Goal: Task Accomplishment & Management: Manage account settings

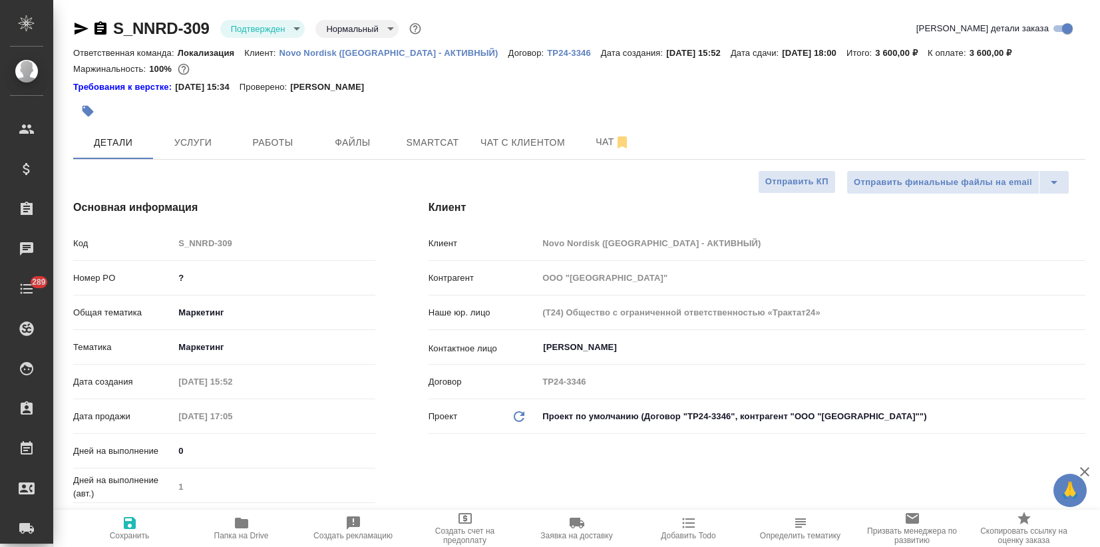
select select "RU"
drag, startPoint x: 186, startPoint y: 277, endPoint x: 98, endPoint y: 281, distance: 88.6
click at [96, 279] on div "Номер PO ?" at bounding box center [224, 277] width 302 height 23
paste input "8002396830"
type input "8002396830"
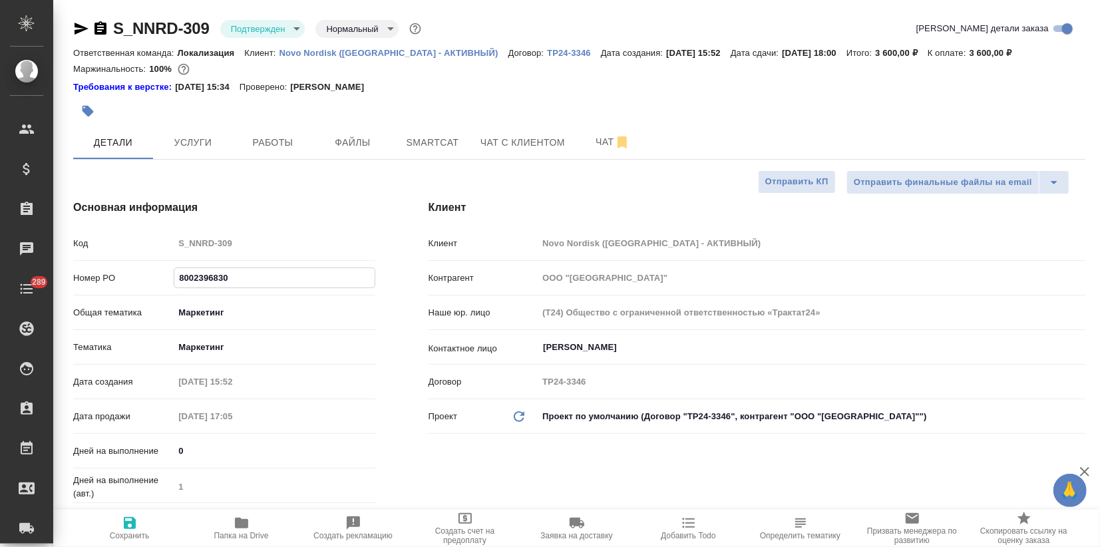
click at [137, 527] on icon "button" at bounding box center [130, 523] width 16 height 16
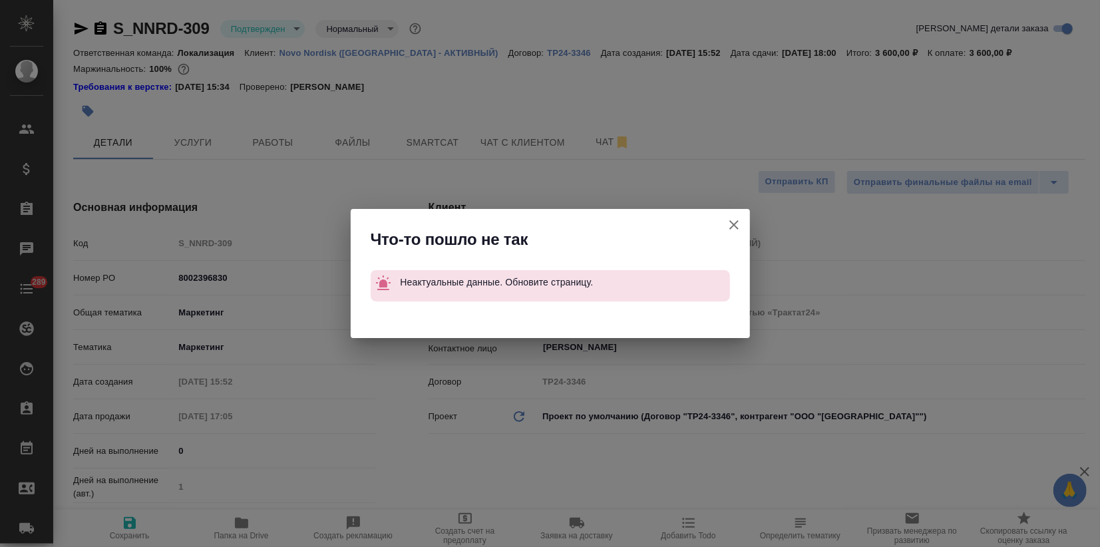
click at [732, 226] on icon "button" at bounding box center [734, 225] width 16 height 16
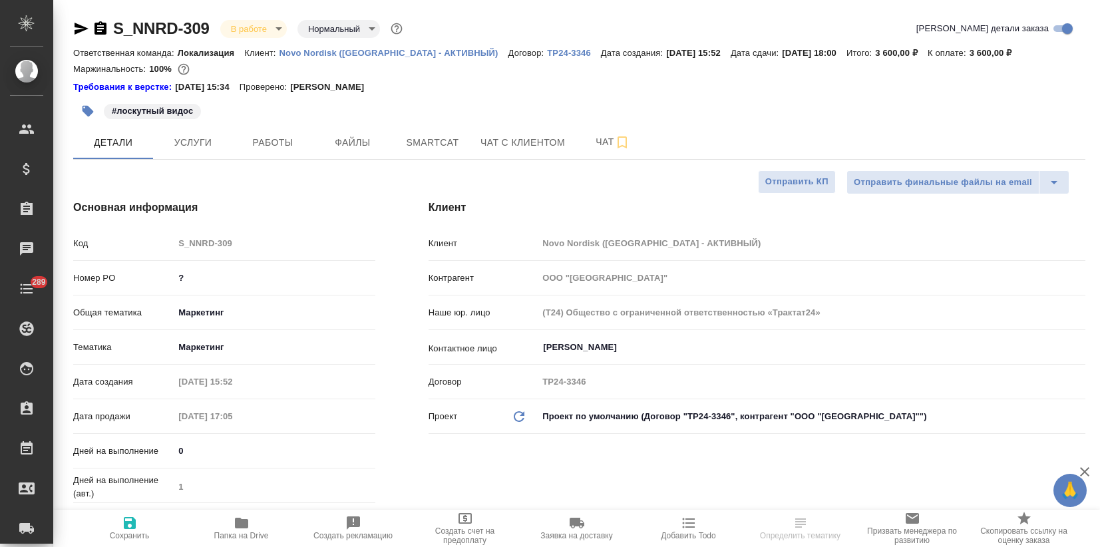
select select "RU"
drag, startPoint x: 190, startPoint y: 285, endPoint x: 160, endPoint y: 277, distance: 30.5
click at [160, 277] on div "Номер PO ?" at bounding box center [224, 283] width 302 height 35
click at [200, 283] on input "?" at bounding box center [274, 277] width 201 height 19
click at [197, 278] on input "?" at bounding box center [274, 277] width 200 height 19
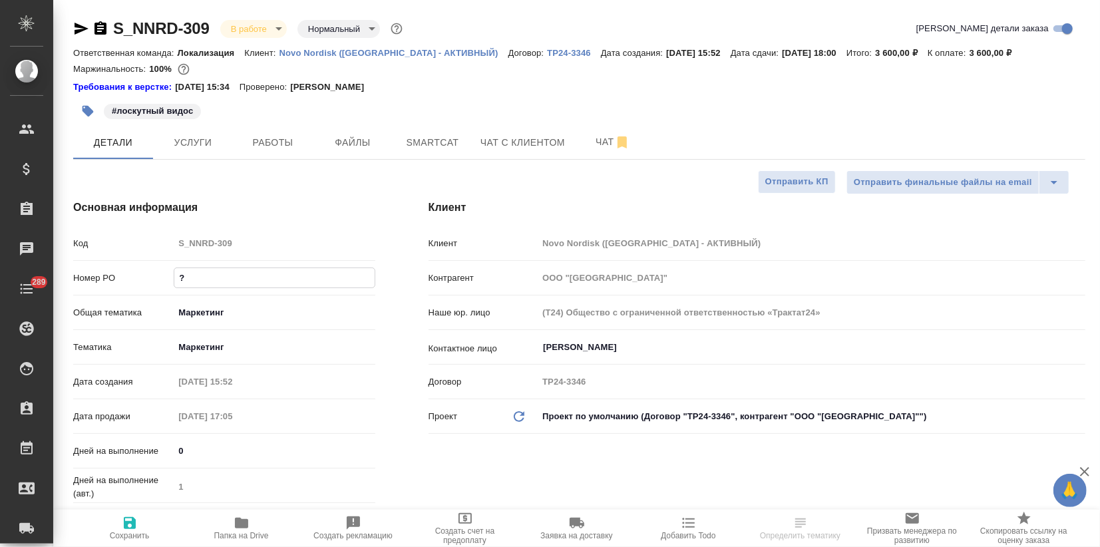
drag, startPoint x: 198, startPoint y: 281, endPoint x: 83, endPoint y: 271, distance: 114.9
click at [77, 271] on div "Номер PO ?" at bounding box center [224, 277] width 302 height 23
paste input "8002396830"
type input "8002396830"
click at [136, 522] on icon "button" at bounding box center [130, 523] width 16 height 16
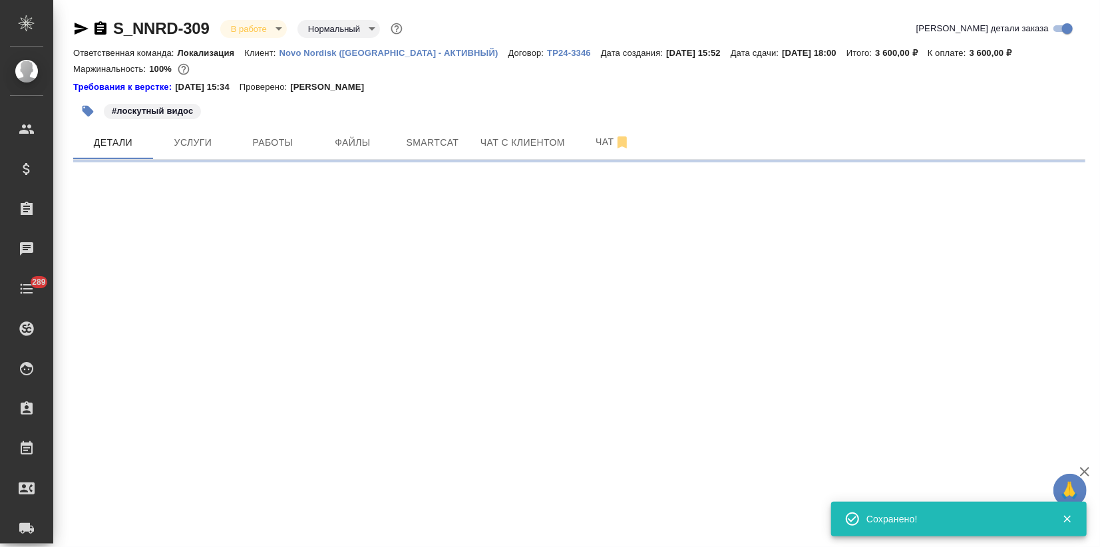
select select "RU"
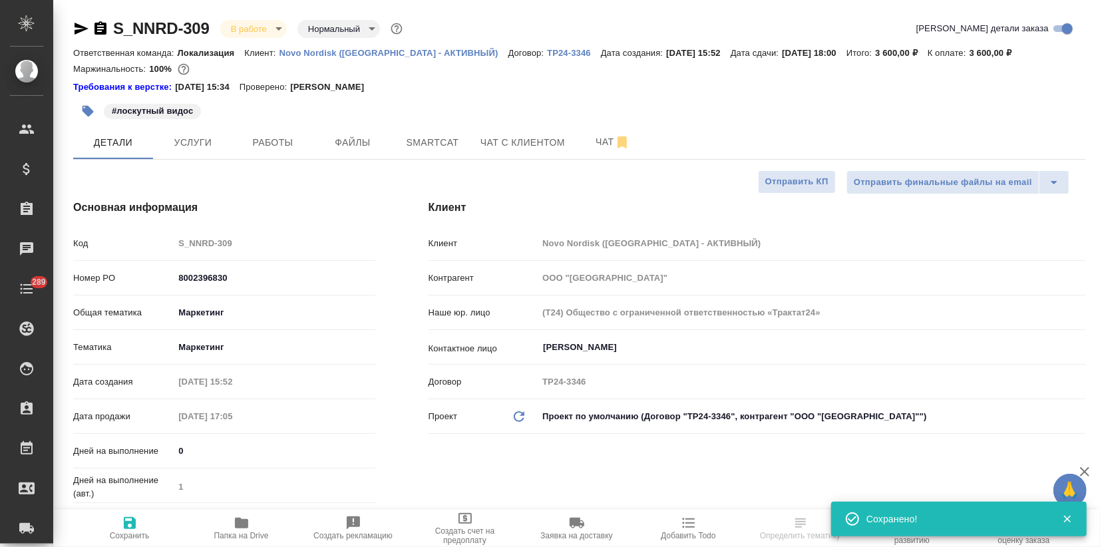
type textarea "x"
click at [235, 520] on icon "button" at bounding box center [241, 523] width 13 height 11
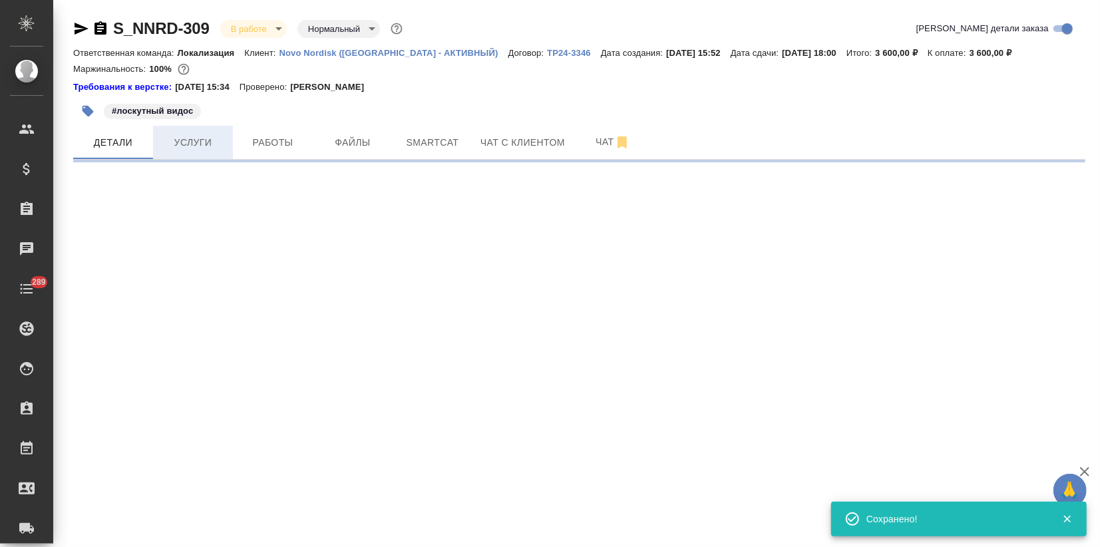
select select "RU"
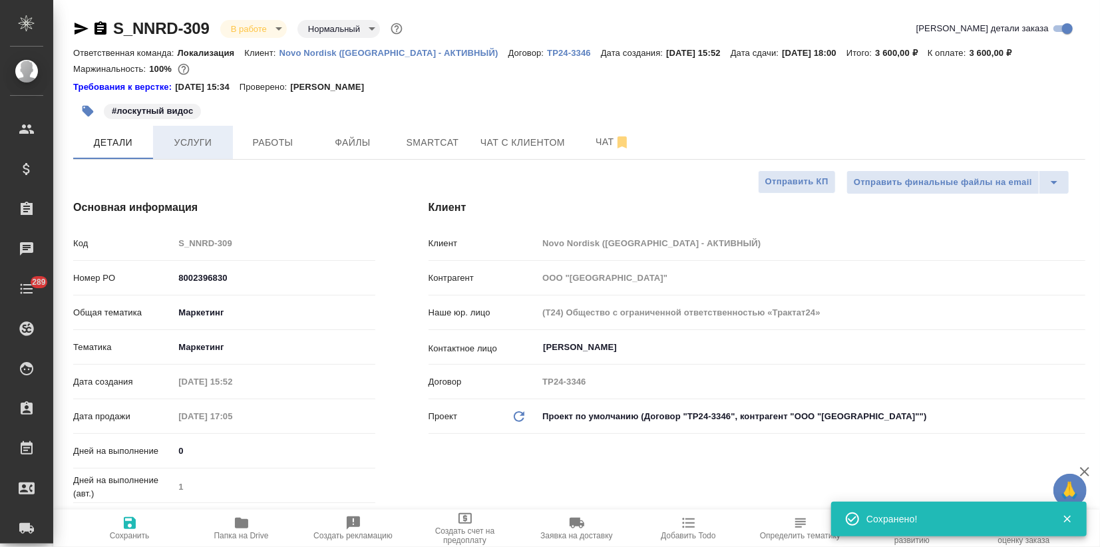
type textarea "x"
click at [208, 136] on span "Услуги" at bounding box center [193, 142] width 64 height 17
type textarea "x"
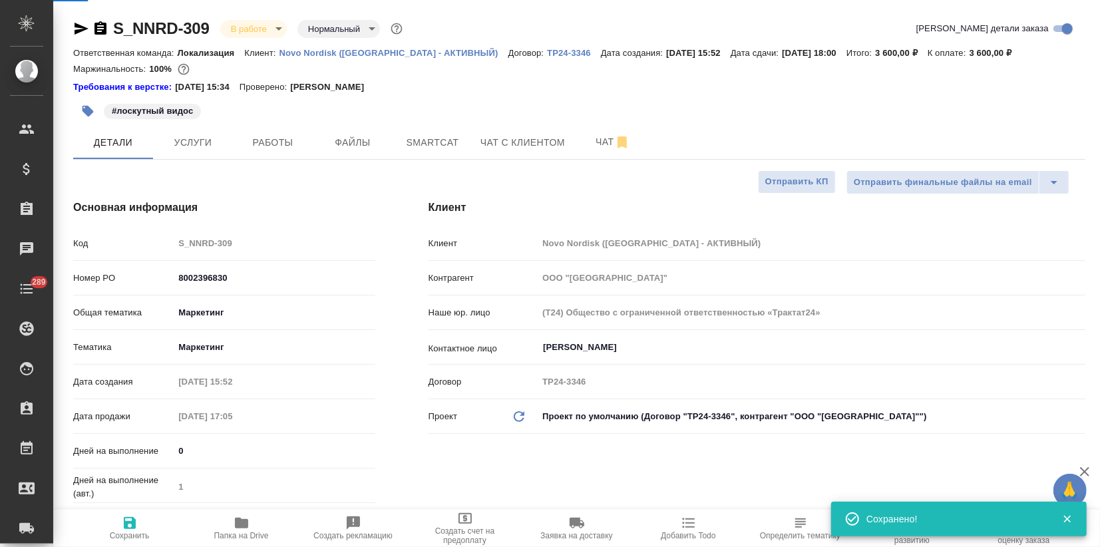
type textarea "x"
click at [335, 139] on span "Файлы" at bounding box center [353, 142] width 64 height 17
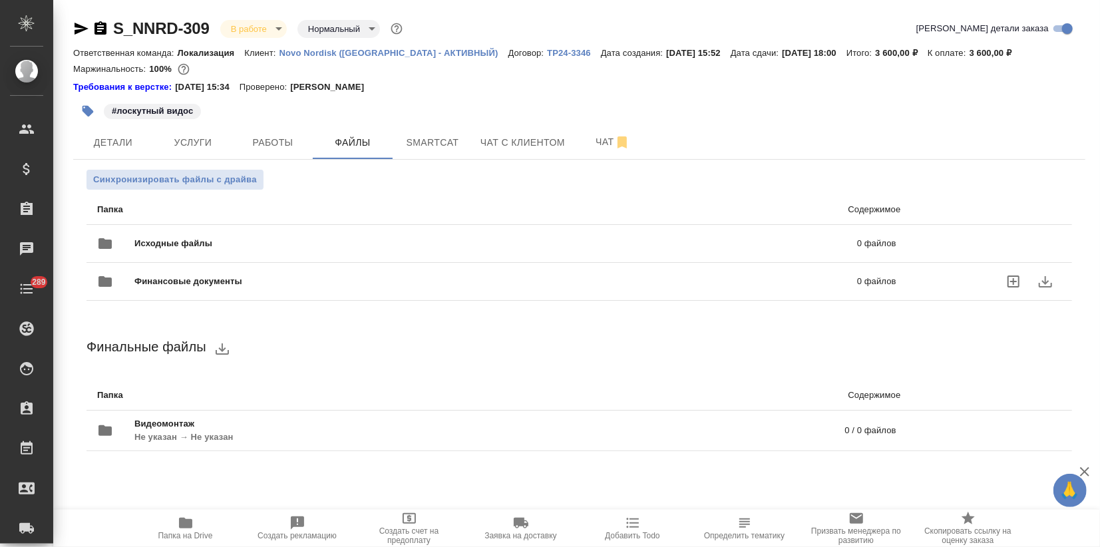
click at [173, 250] on div "Исходные файлы 0 файлов" at bounding box center [496, 244] width 799 height 32
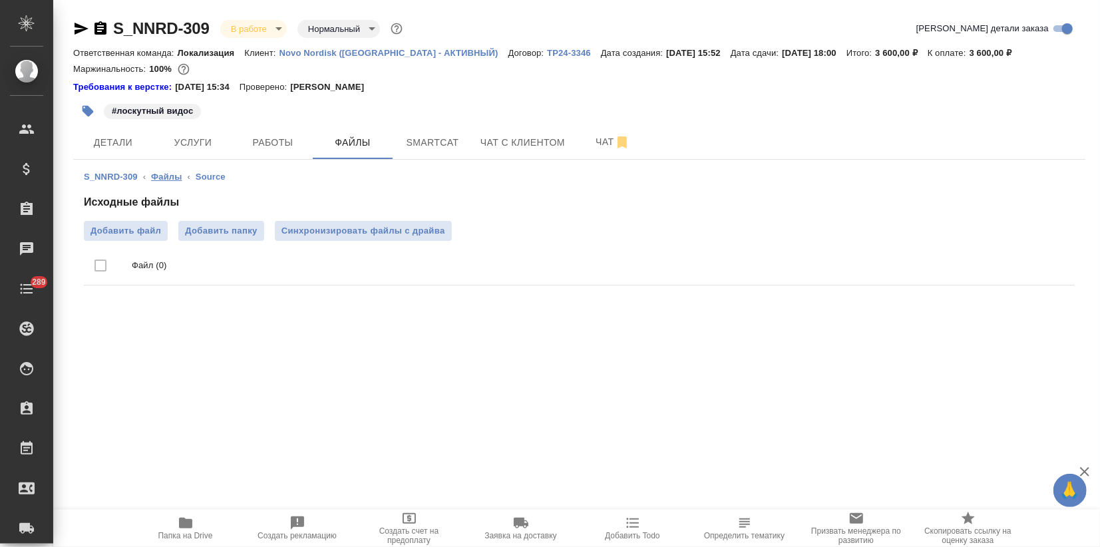
click at [161, 177] on link "Файлы" at bounding box center [166, 177] width 31 height 10
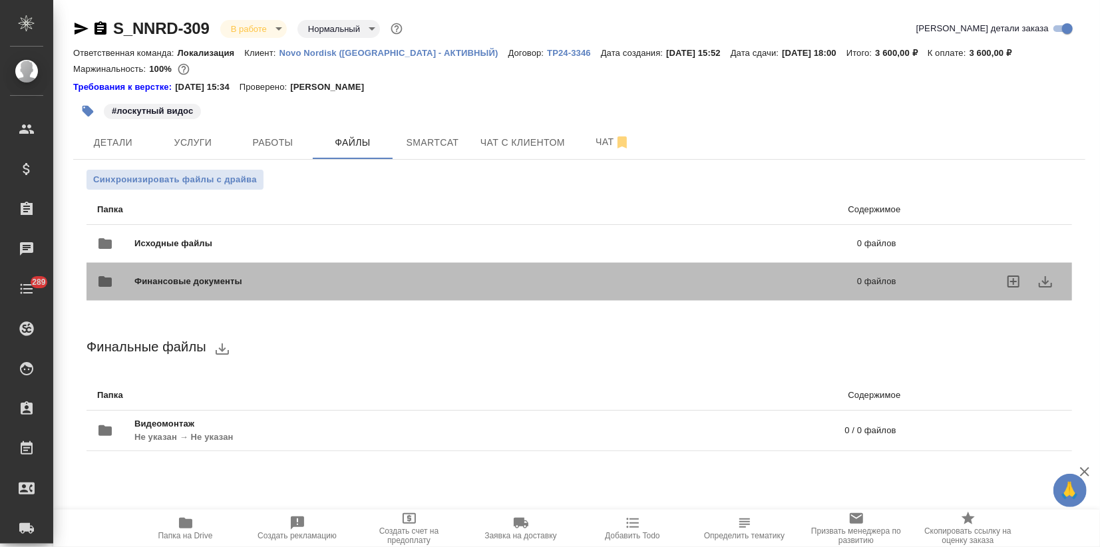
click at [185, 281] on span "Финансовые документы" at bounding box center [341, 281] width 415 height 13
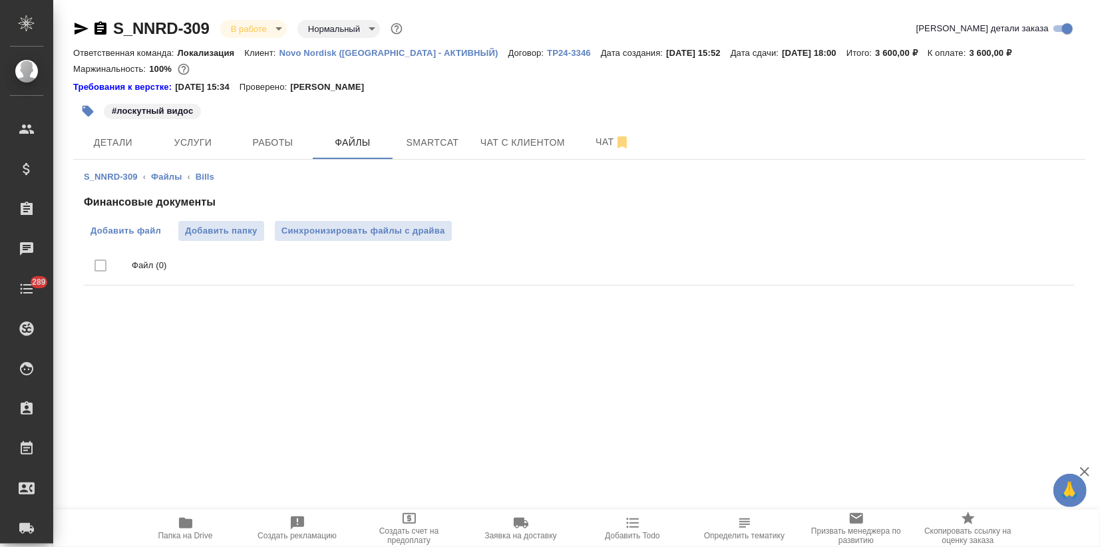
click at [141, 223] on label "Добавить файл" at bounding box center [126, 231] width 84 height 20
click at [0, 0] on input "Добавить файл" at bounding box center [0, 0] width 0 height 0
